Goal: Task Accomplishment & Management: Complete application form

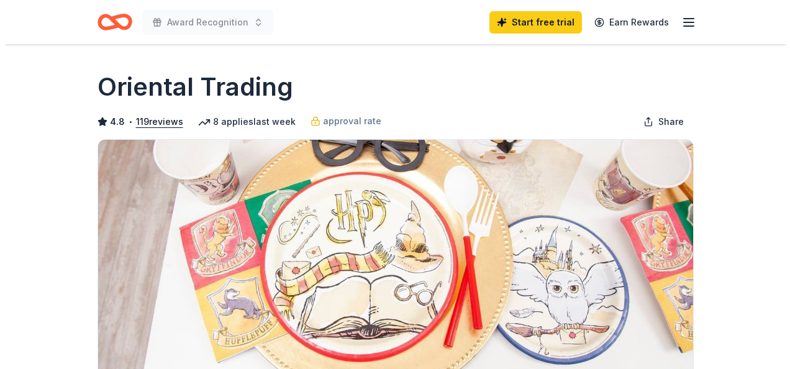
scroll to position [627, 0]
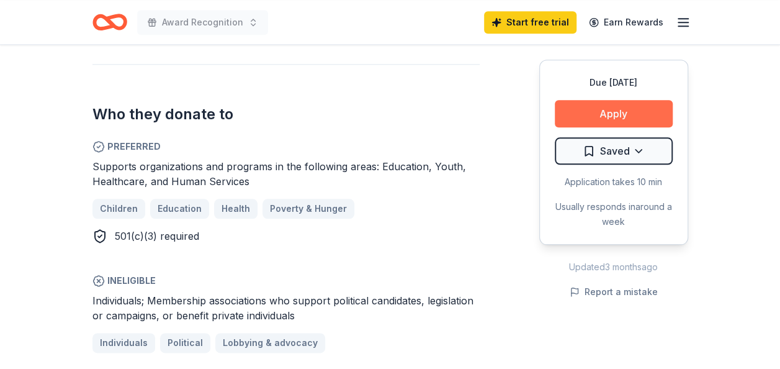
click at [587, 114] on button "Apply" at bounding box center [614, 113] width 118 height 27
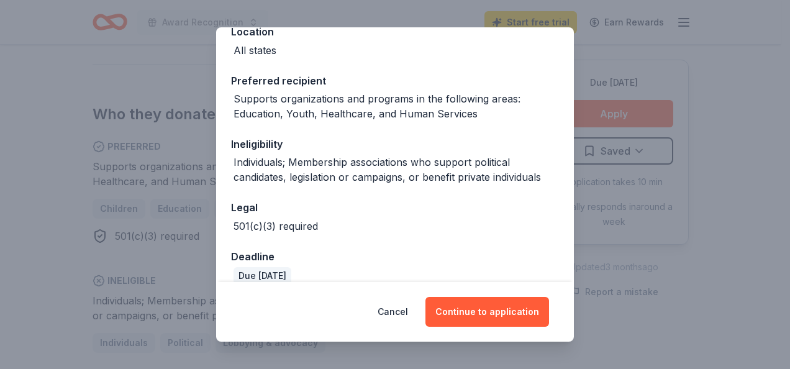
scroll to position [170, 0]
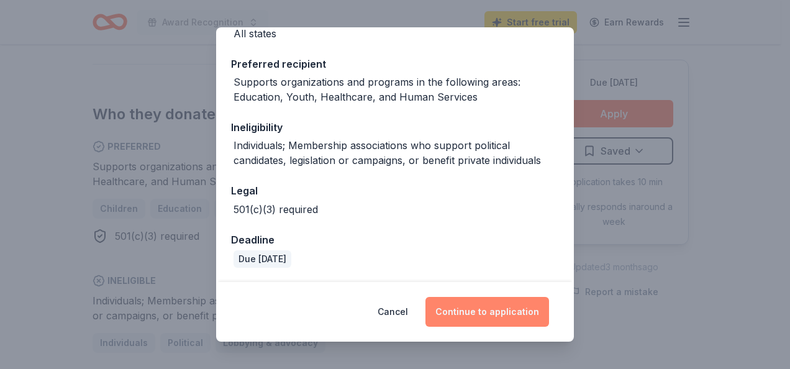
click at [461, 313] on button "Continue to application" at bounding box center [487, 312] width 124 height 30
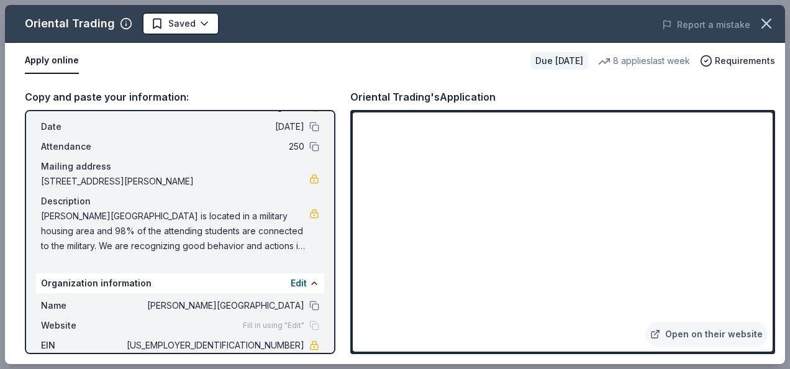
scroll to position [52, 0]
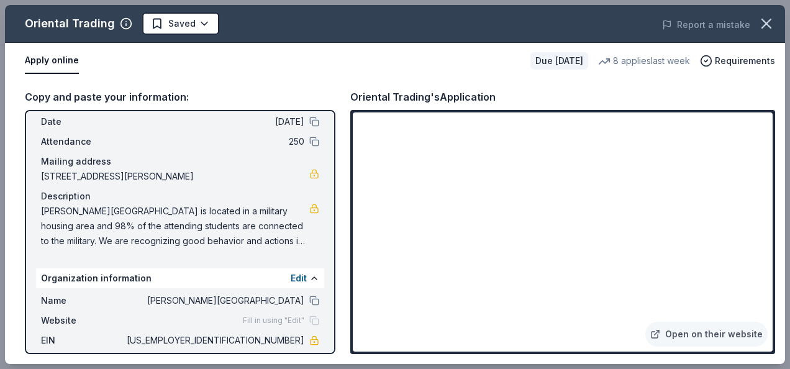
click at [88, 238] on span "[PERSON_NAME][GEOGRAPHIC_DATA] is located in a military housing area and 98% of…" at bounding box center [175, 226] width 268 height 45
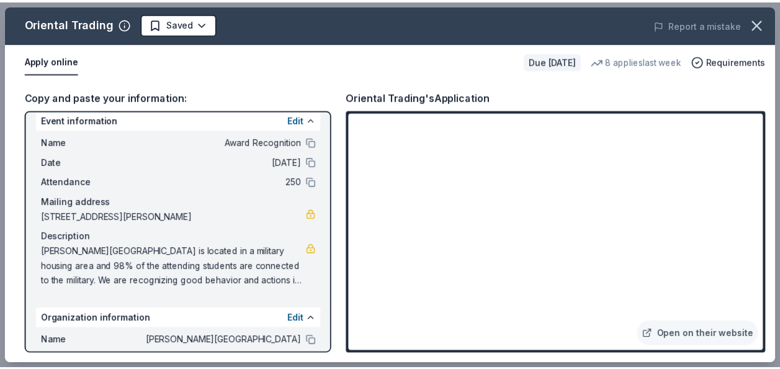
scroll to position [0, 0]
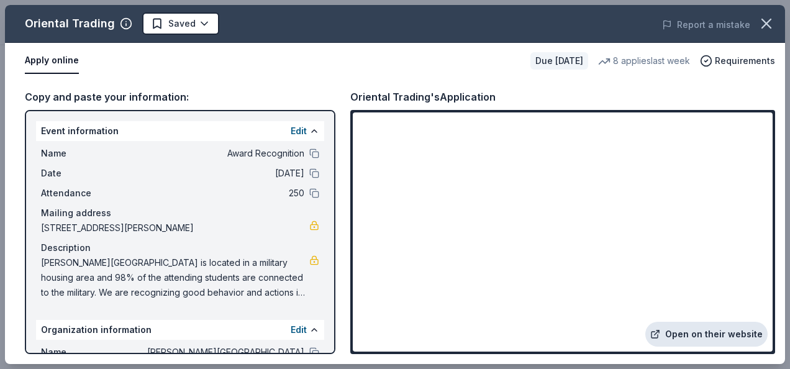
click at [716, 328] on link "Open on their website" at bounding box center [706, 334] width 122 height 25
click at [767, 27] on icon "button" at bounding box center [765, 23] width 17 height 17
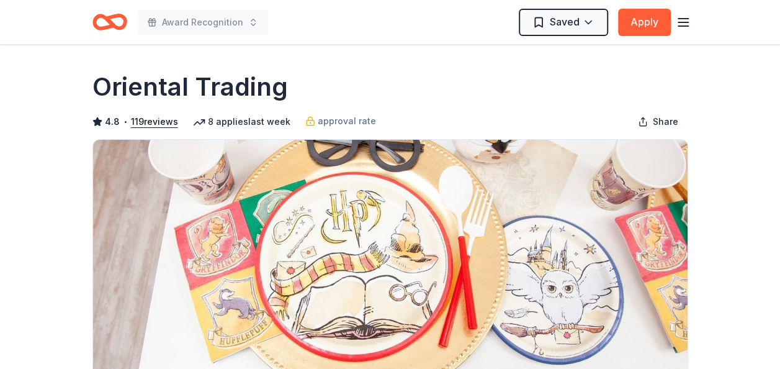
click at [679, 29] on icon "button" at bounding box center [683, 22] width 15 height 15
click at [115, 26] on icon "Home" at bounding box center [115, 22] width 19 height 12
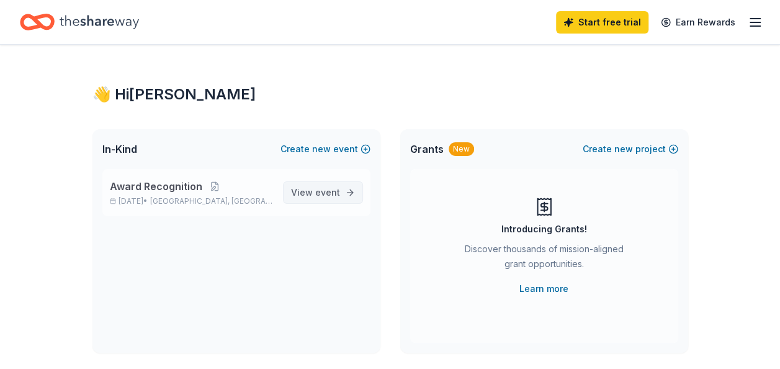
click at [341, 189] on link "View event" at bounding box center [323, 192] width 80 height 22
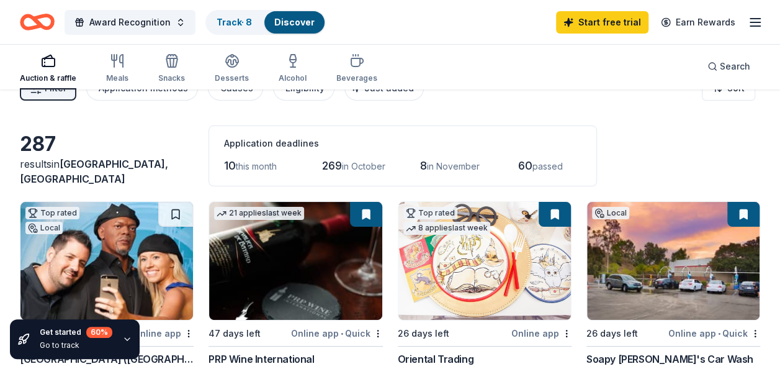
scroll to position [28, 0]
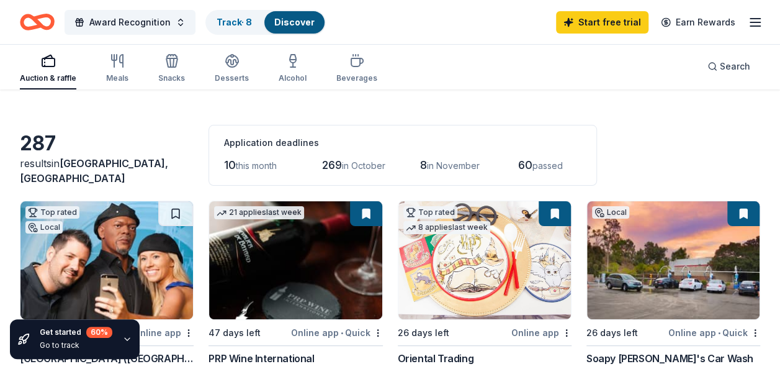
click at [749, 9] on div "Start free trial Earn Rewards" at bounding box center [659, 21] width 207 height 29
click at [754, 22] on line "button" at bounding box center [756, 22] width 10 height 0
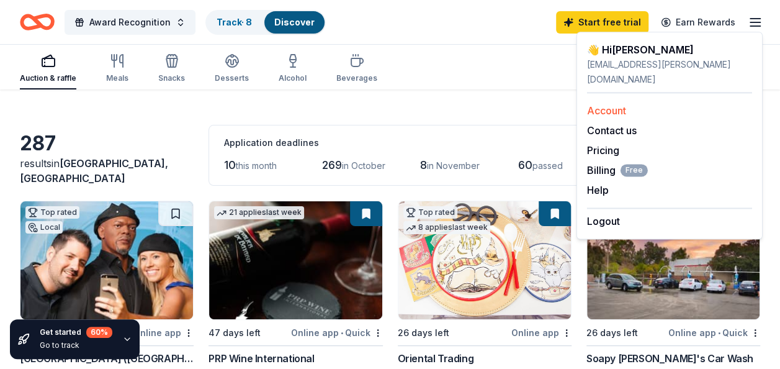
click at [615, 104] on link "Account" at bounding box center [606, 110] width 39 height 12
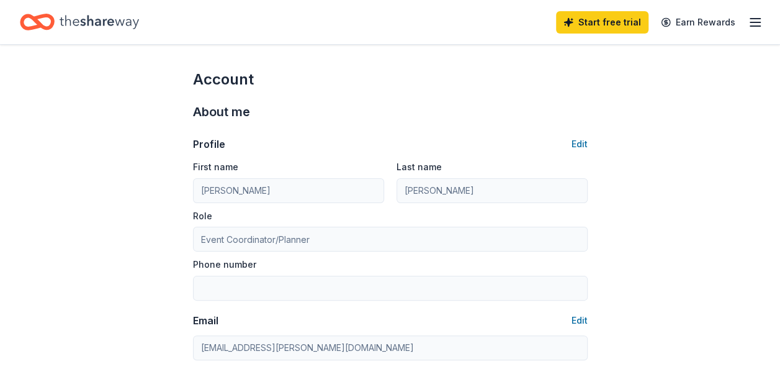
click at [76, 19] on icon "Home" at bounding box center [99, 21] width 79 height 25
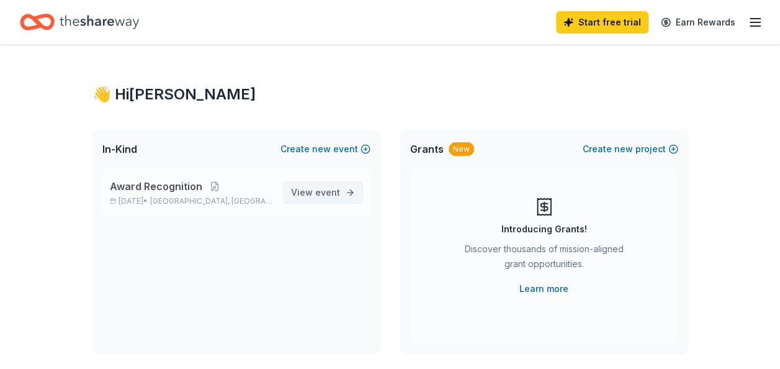
click at [317, 194] on span "event" at bounding box center [327, 192] width 25 height 11
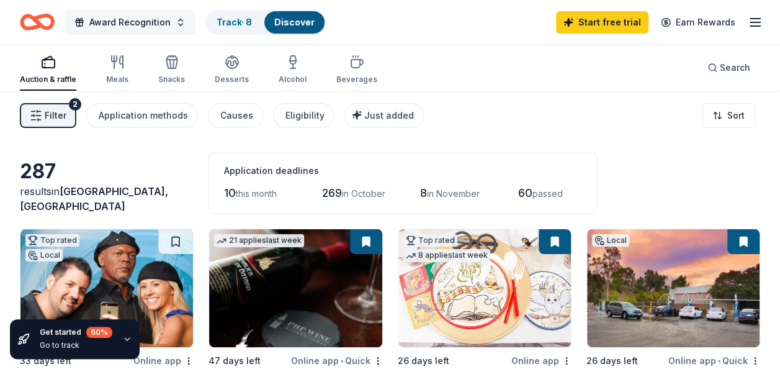
click at [144, 16] on span "Award Recognition" at bounding box center [129, 22] width 81 height 15
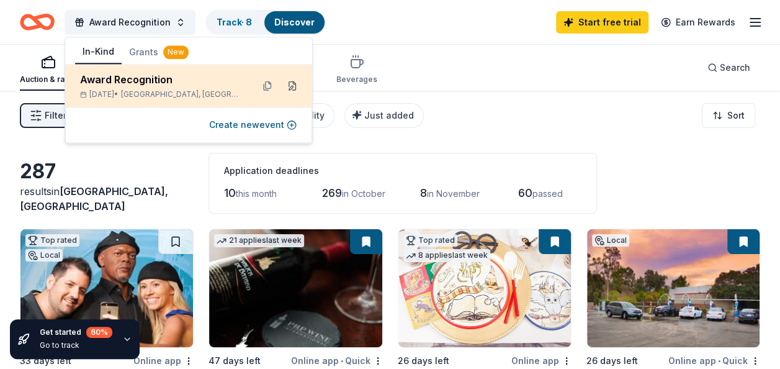
click at [291, 86] on button at bounding box center [292, 86] width 20 height 20
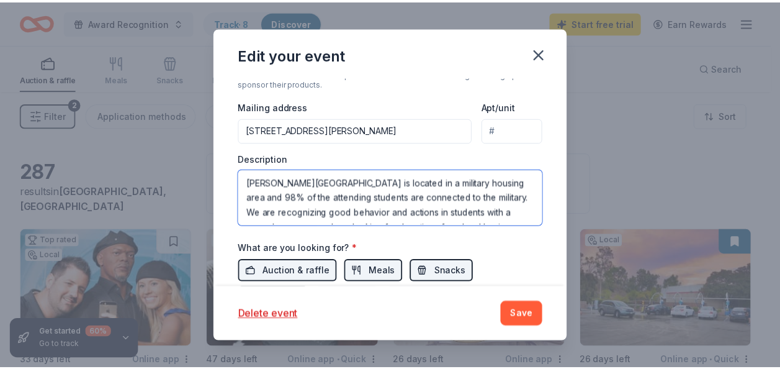
scroll to position [30, 0]
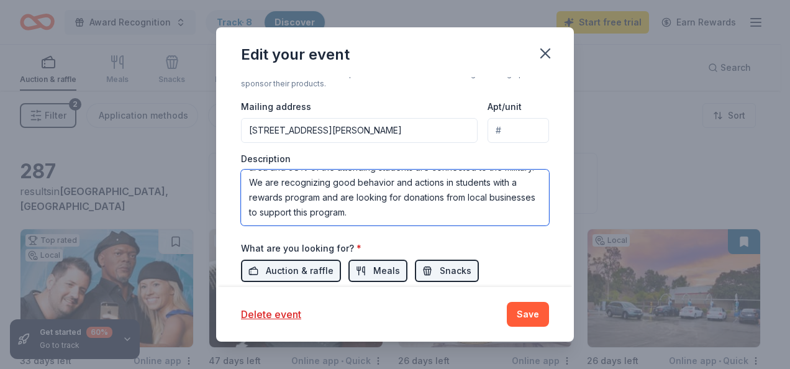
drag, startPoint x: 250, startPoint y: 180, endPoint x: 500, endPoint y: 238, distance: 257.5
click at [500, 238] on div "Event name * Award Recognition 17 /100 Event website Attendance * 250 Date * 11…" at bounding box center [395, 110] width 308 height 621
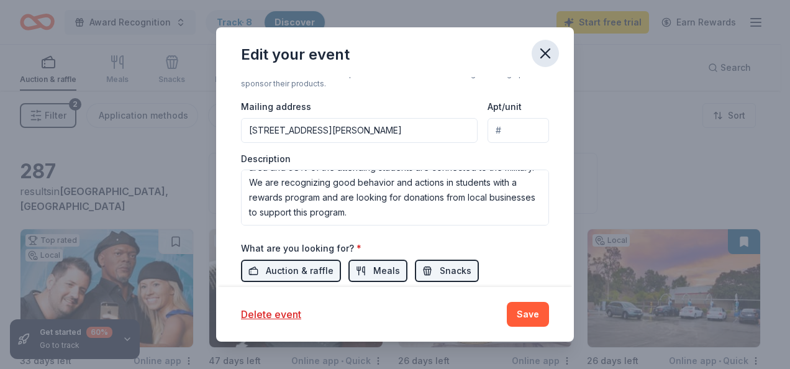
click at [543, 55] on icon "button" at bounding box center [545, 53] width 9 height 9
